Goal: Find specific page/section: Find specific page/section

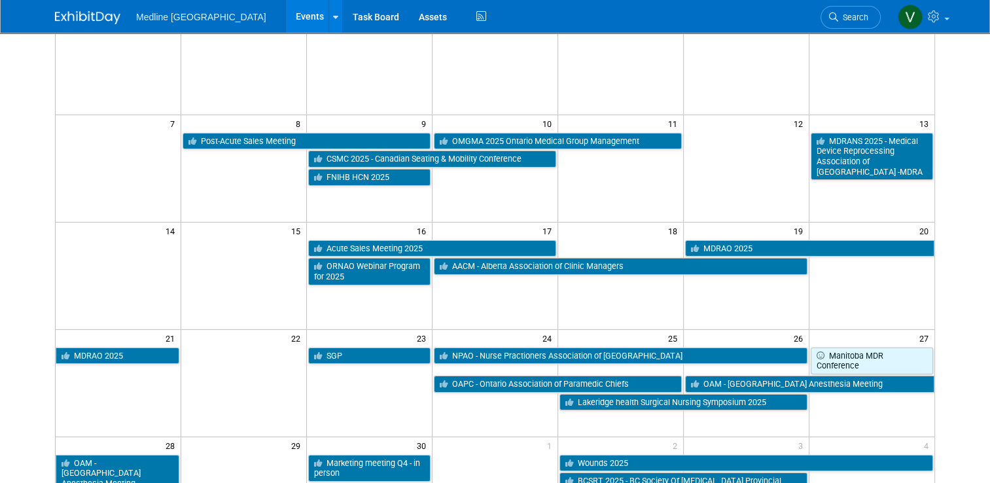
scroll to position [262, 0]
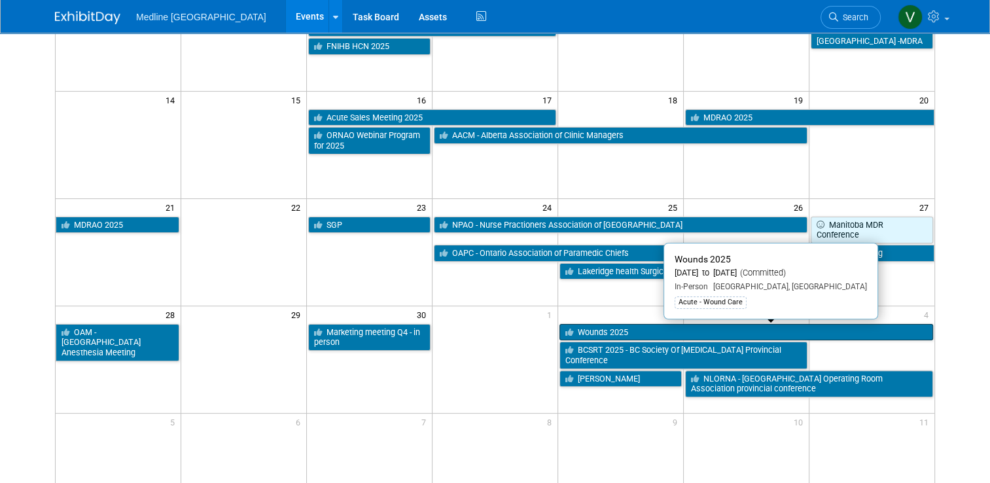
click at [662, 333] on link "Wounds 2025" at bounding box center [747, 332] width 374 height 17
click at [645, 329] on link "Wounds 2025" at bounding box center [747, 332] width 374 height 17
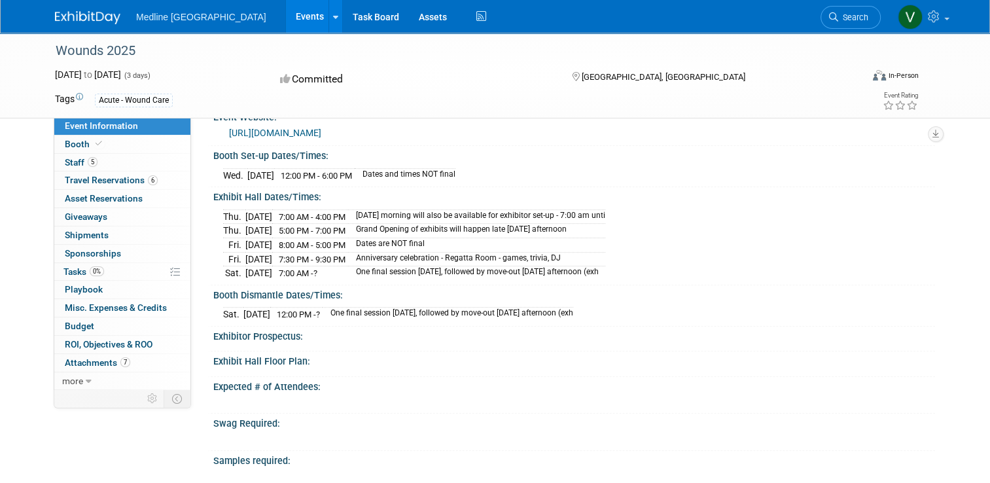
drag, startPoint x: 441, startPoint y: 407, endPoint x: 574, endPoint y: 516, distance: 172.6
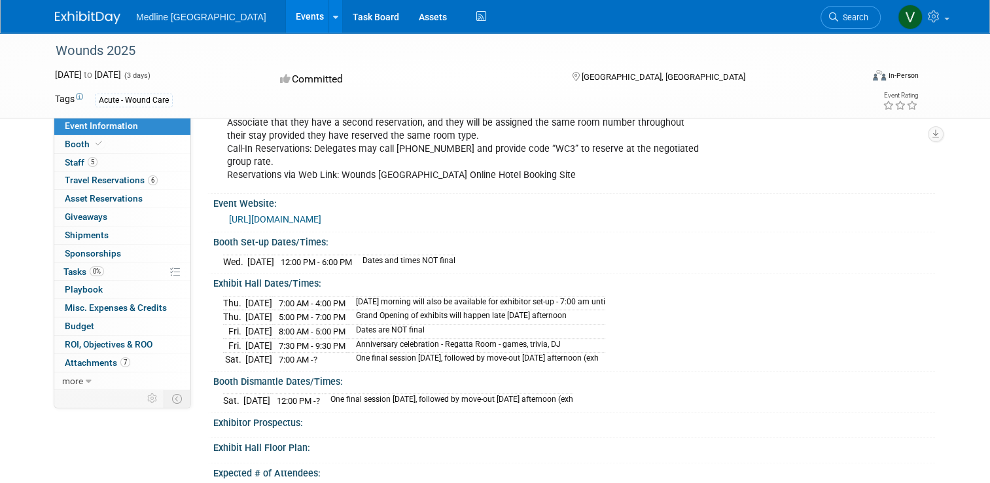
scroll to position [346, 0]
